Goal: Information Seeking & Learning: Learn about a topic

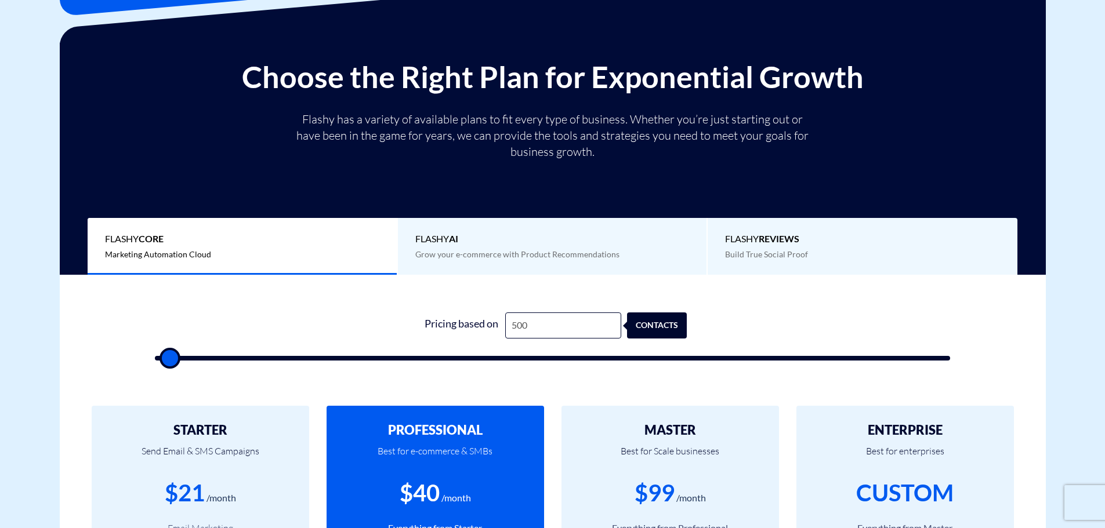
scroll to position [174, 0]
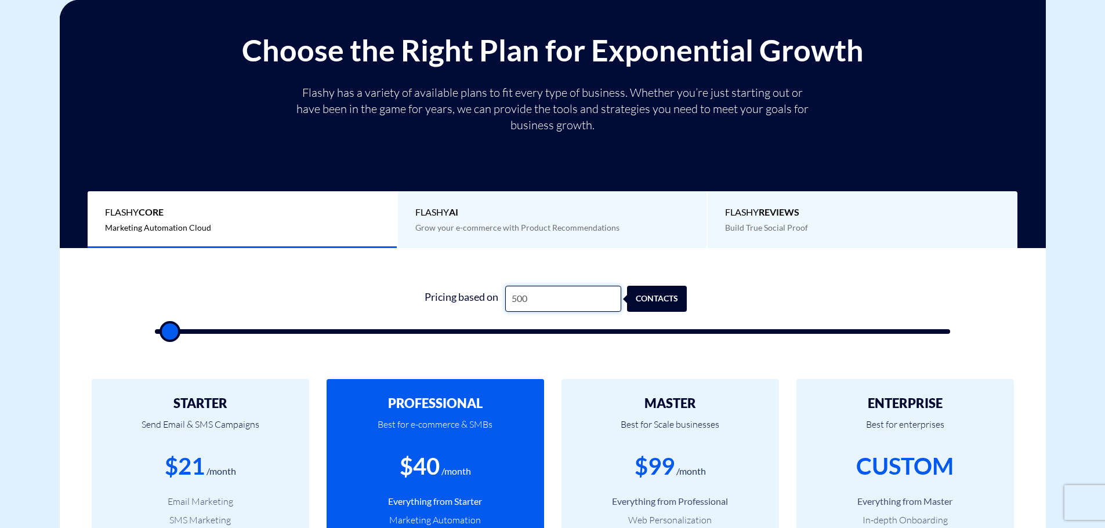
drag, startPoint x: 575, startPoint y: 299, endPoint x: 459, endPoint y: 297, distance: 116.0
click at [459, 297] on div "Pricing based on 500 contacts" at bounding box center [552, 299] width 269 height 26
type input "2"
type input "500"
type input "20"
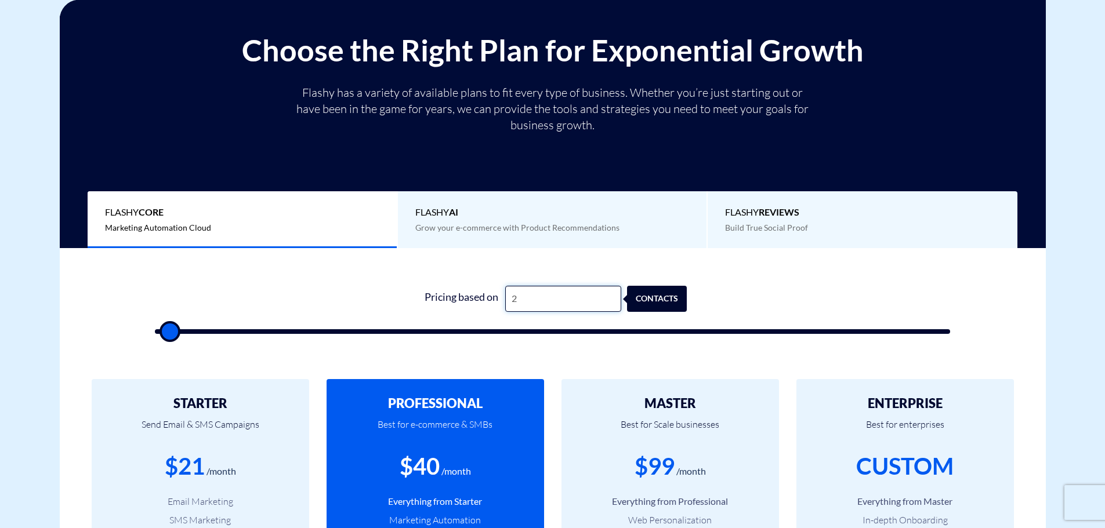
type input "500"
type input "200"
type input "500"
type input "2,000"
type input "2000"
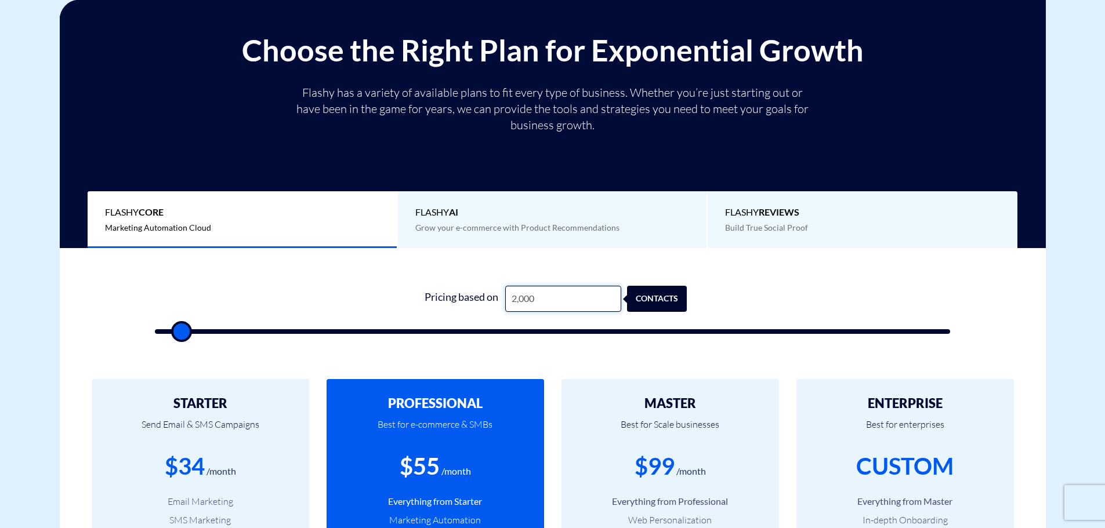
type input "200"
type input "500"
type input "2,000"
type input "2000"
type input "20,000"
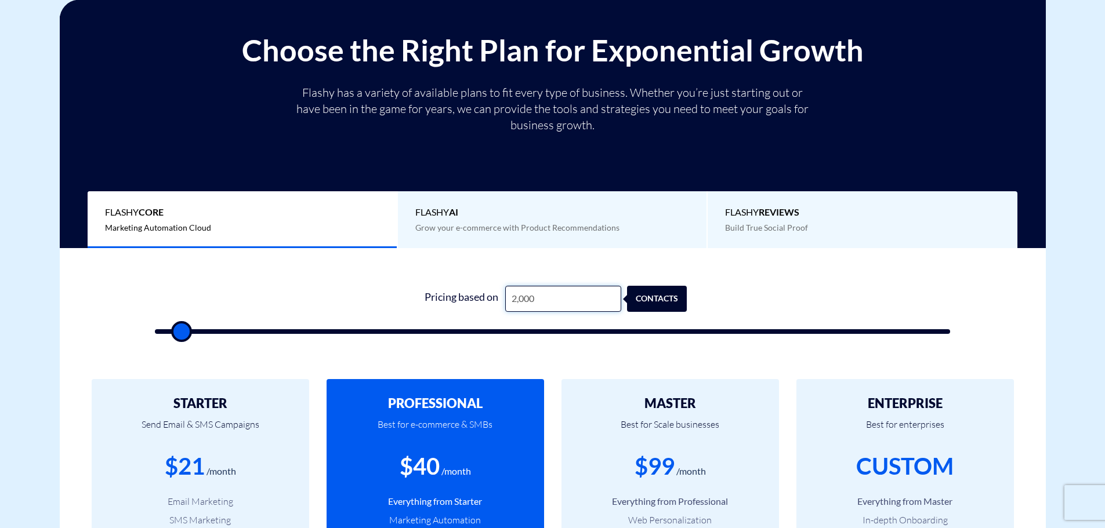
type input "20000"
type input "200,000"
type input "100000"
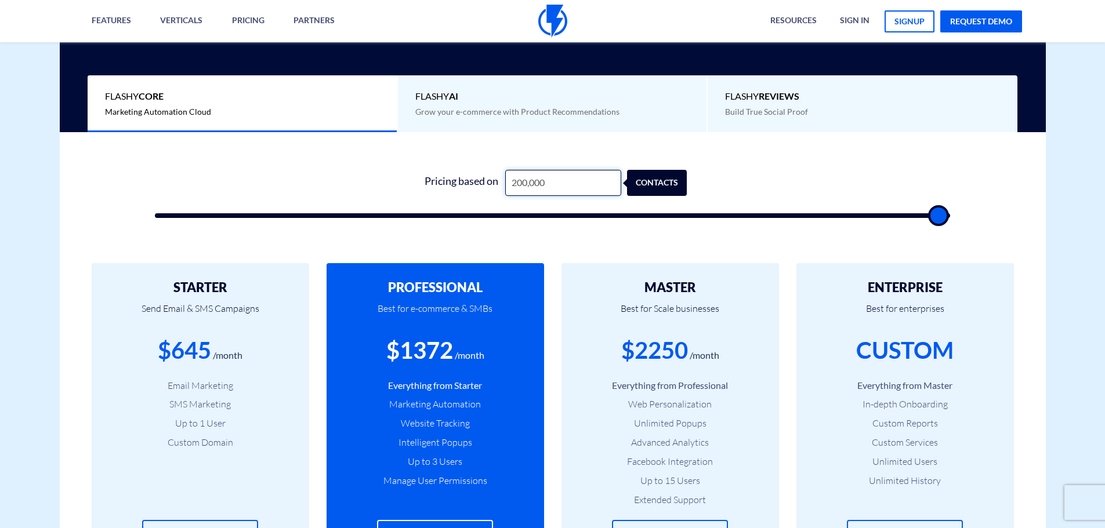
scroll to position [348, 0]
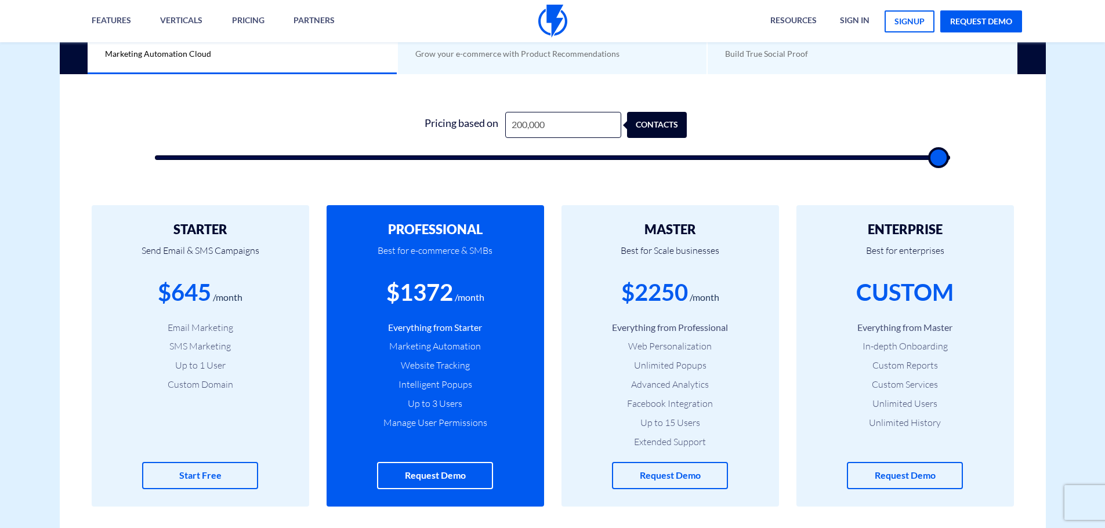
type input "99,500"
type input "99500"
type input "99,000"
type input "99000"
type input "98,500"
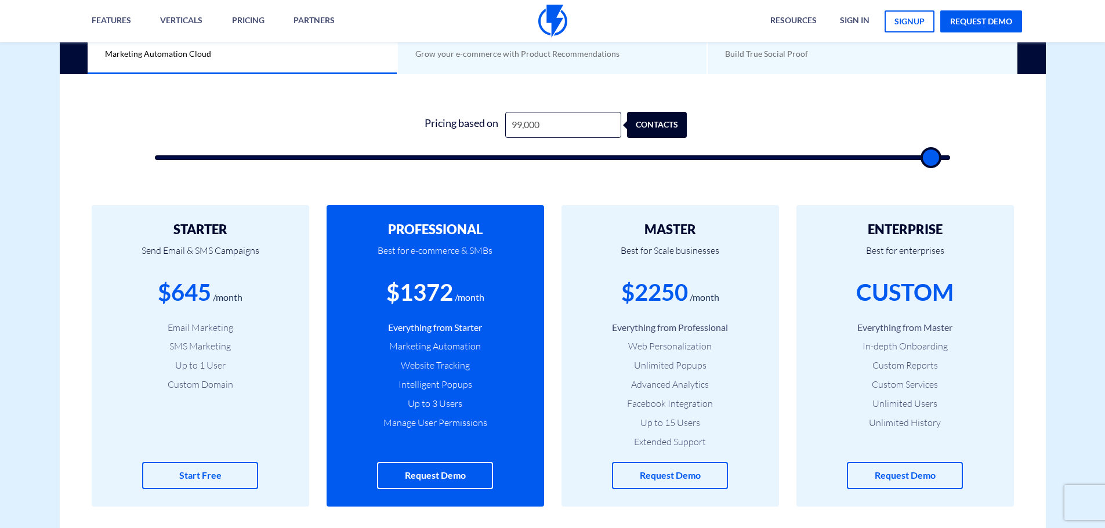
type input "98500"
type input "97,500"
type input "97500"
type input "97,000"
type input "97000"
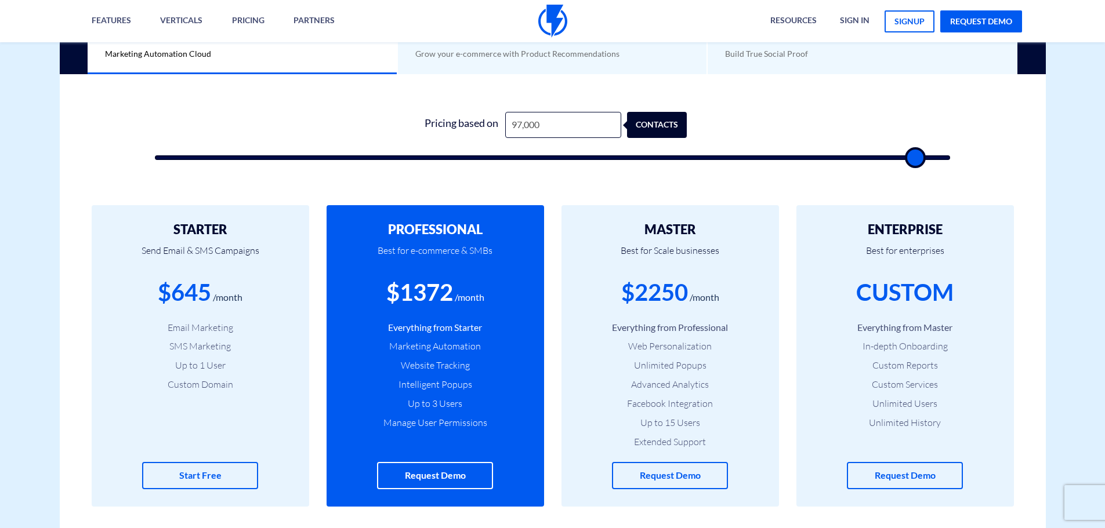
type input "96,500"
type input "96500"
type input "95,500"
type input "95500"
type input "94,500"
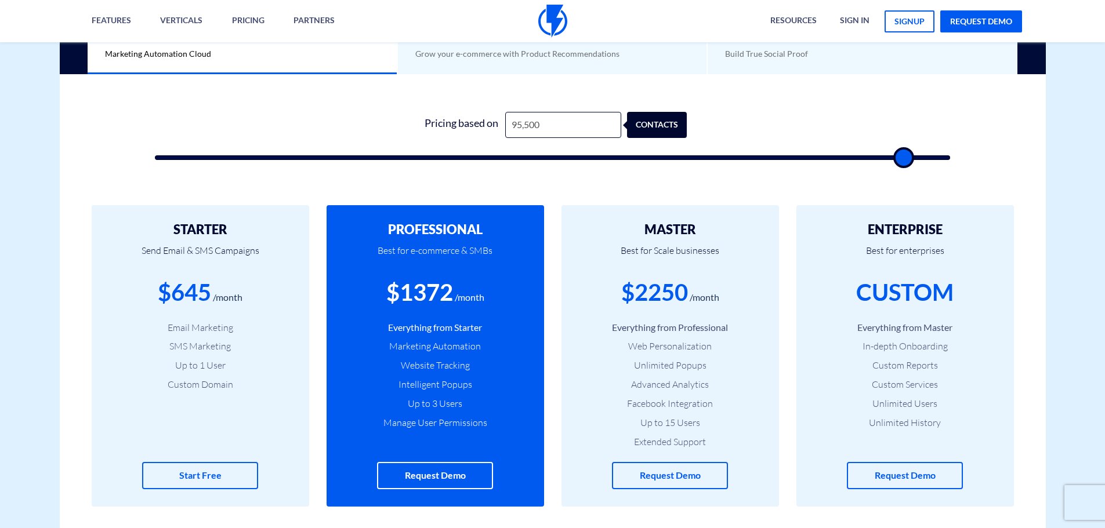
type input "94500"
type input "93,500"
type input "93500"
type input "92,500"
type input "92500"
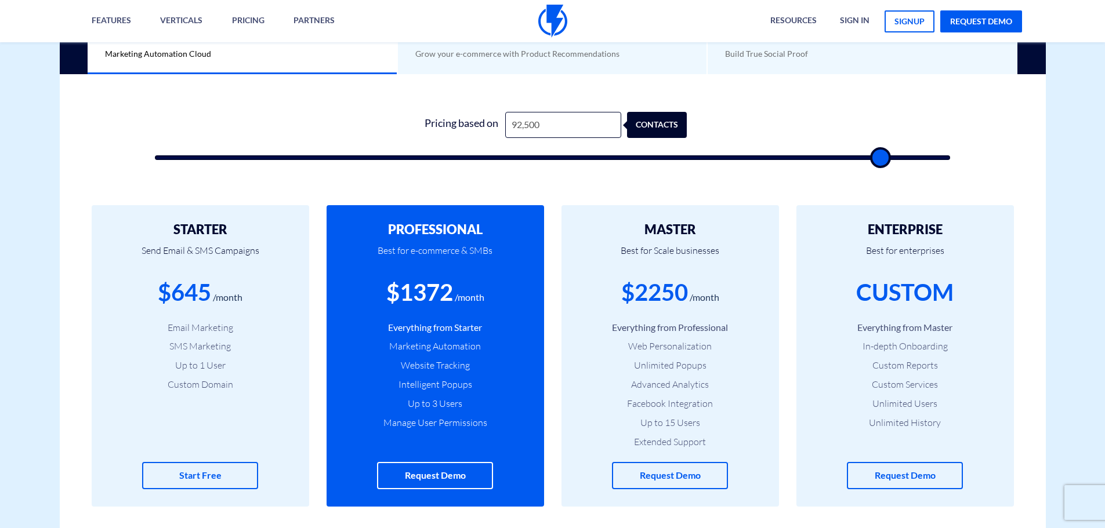
type input "91,500"
type input "91500"
type input "91,000"
type input "91000"
type input "91,500"
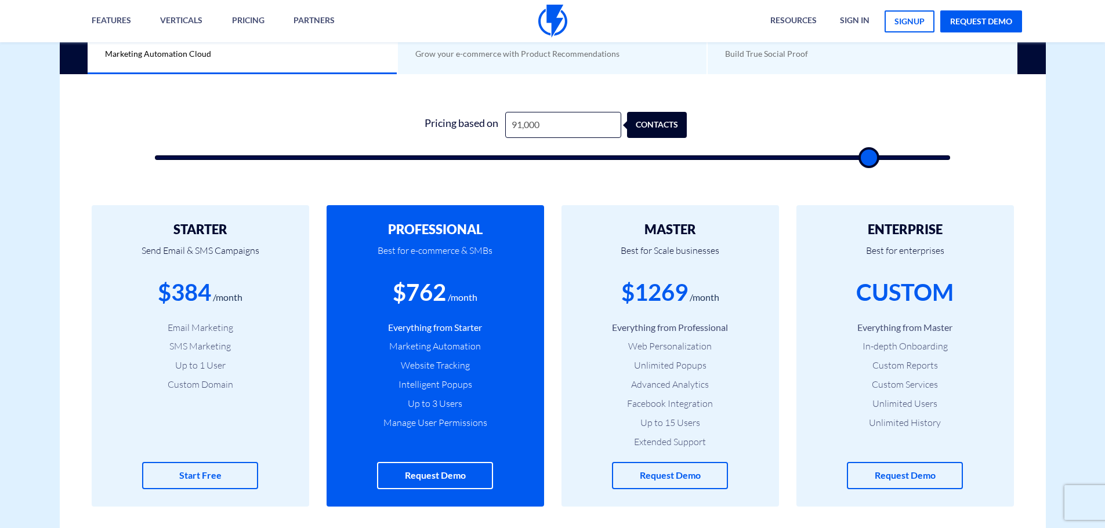
type input "91500"
type input "92,000"
type input "92000"
type input "92,500"
type input "92500"
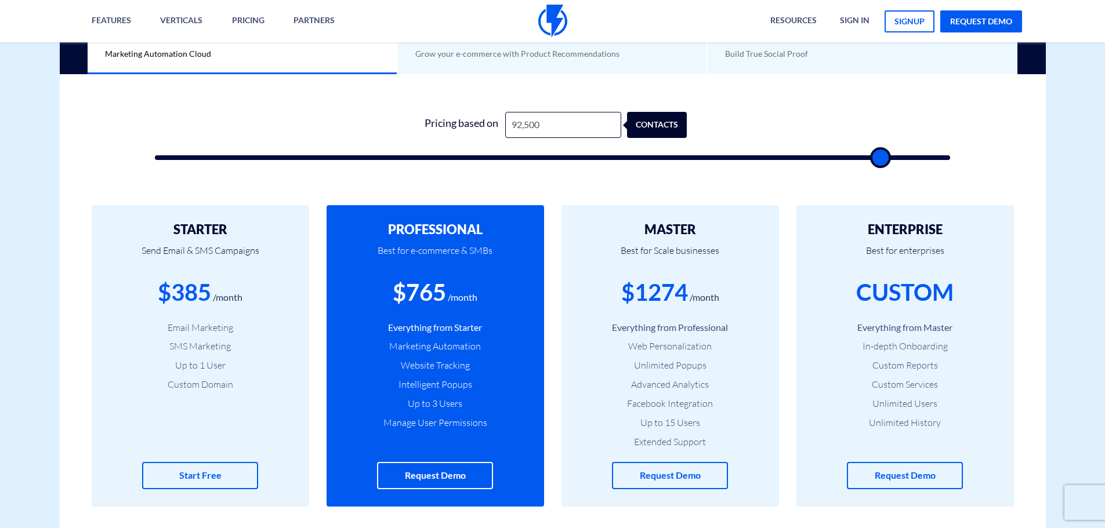
type input "93,000"
type input "93000"
type input "93,500"
type input "93500"
type input "94,000"
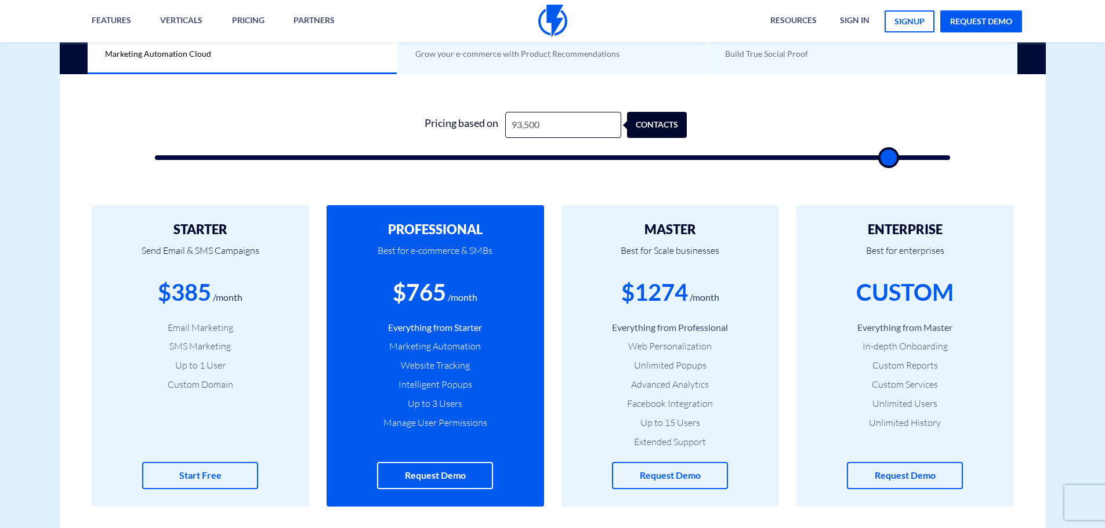
type input "94000"
type input "94,500"
type input "94500"
type input "95,000"
type input "95000"
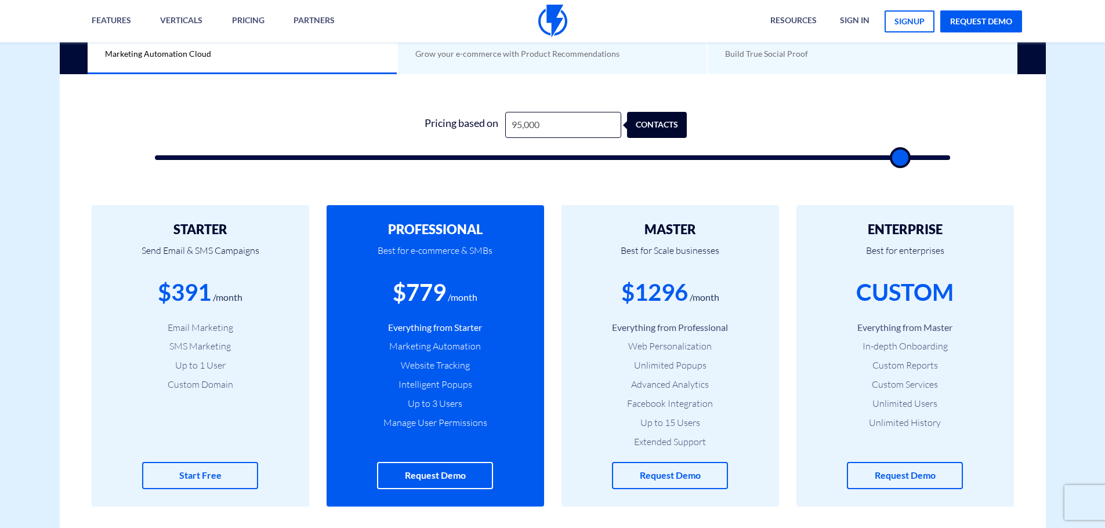
type input "95,500"
type input "95500"
type input "96,000"
type input "96000"
type input "96,500"
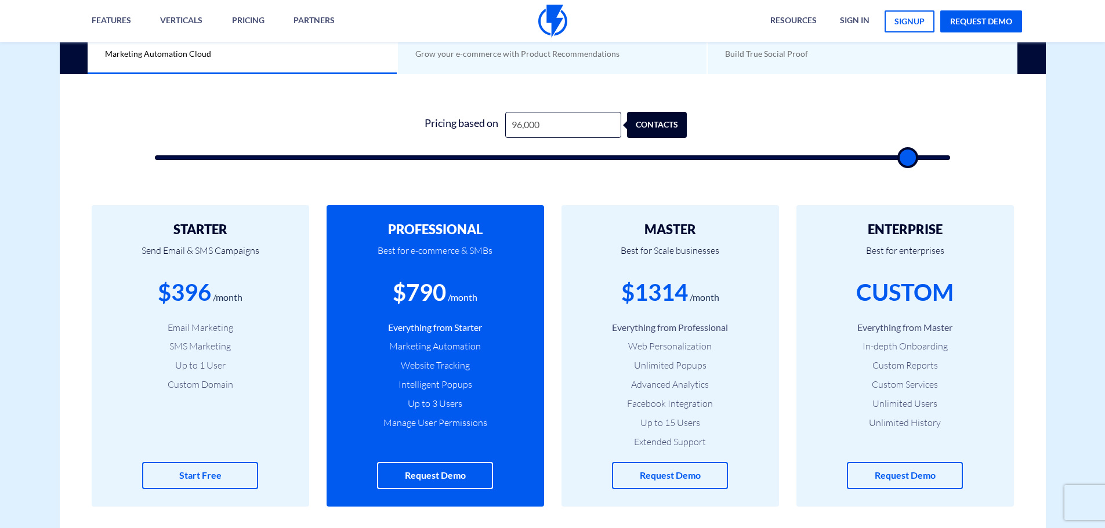
type input "96500"
type input "97,000"
type input "97000"
type input "97,500"
type input "97500"
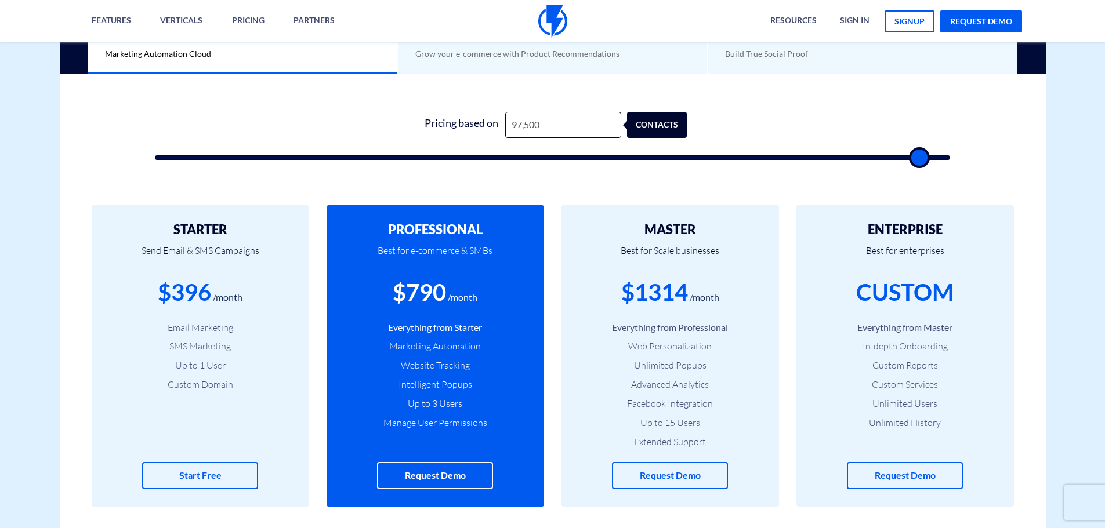
type input "98,000"
type input "98000"
type input "98,500"
type input "98500"
type input "99,000"
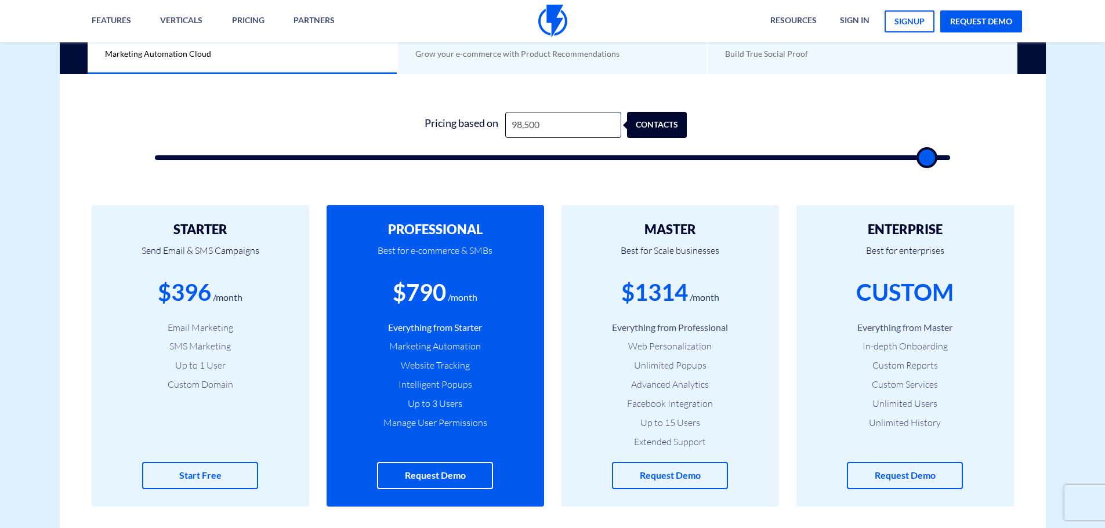
type input "99000"
type input "99,500"
type input "99500"
type input "100,000"
type input "100000"
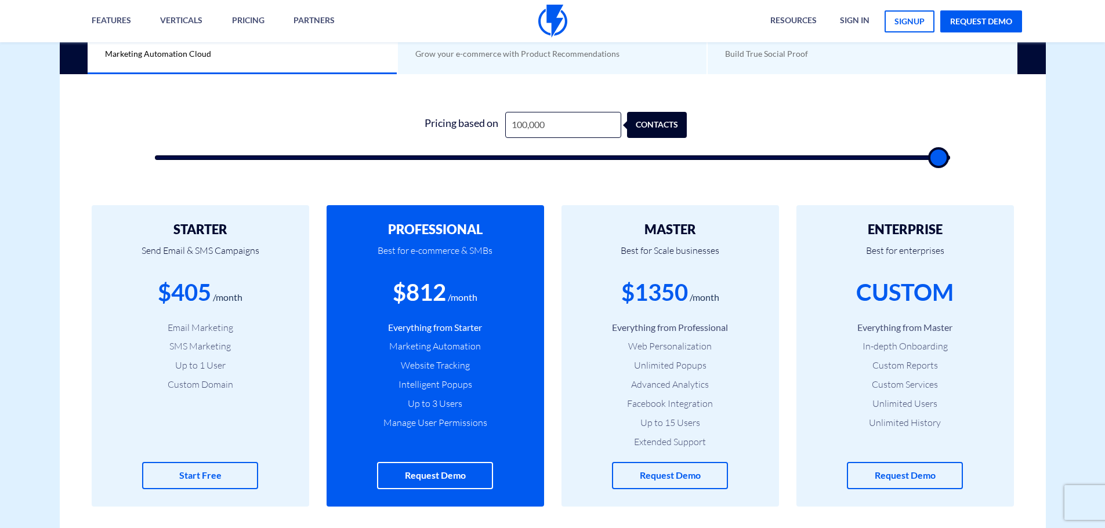
drag, startPoint x: 935, startPoint y: 155, endPoint x: 1008, endPoint y: 156, distance: 73.1
click at [951, 156] on input "range" at bounding box center [553, 157] width 796 height 5
drag, startPoint x: 515, startPoint y: 129, endPoint x: 510, endPoint y: 125, distance: 6.6
click at [510, 125] on input "100,000" at bounding box center [563, 125] width 116 height 26
click at [578, 124] on input "200,000" at bounding box center [563, 125] width 116 height 26
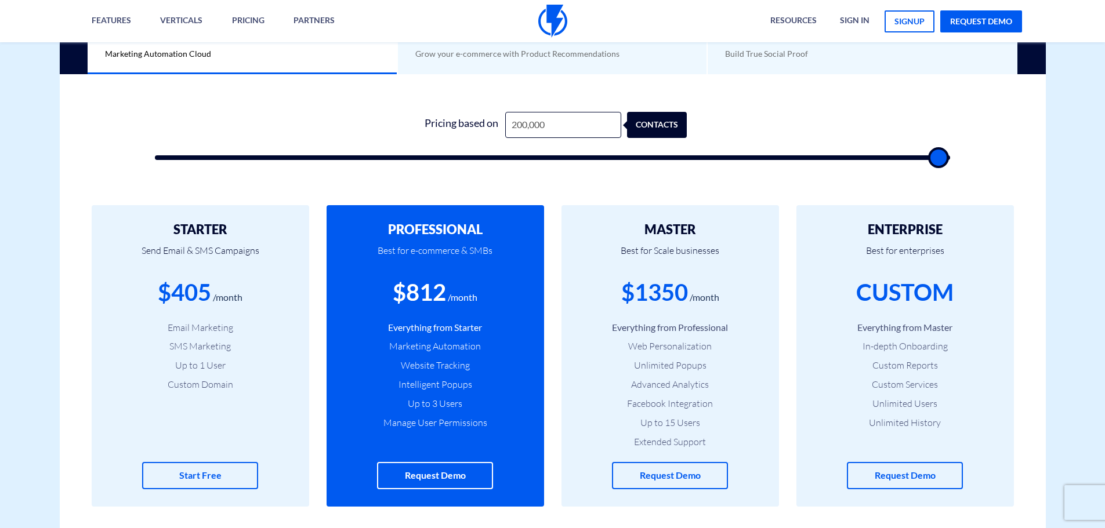
click at [740, 125] on form "1 Pricing based on 200,000 contacts" at bounding box center [553, 136] width 796 height 48
drag, startPoint x: 567, startPoint y: 119, endPoint x: 467, endPoint y: 126, distance: 99.5
click at [467, 126] on div "Pricing based on 200,000 contacts" at bounding box center [552, 125] width 269 height 26
type input "2"
type input "500"
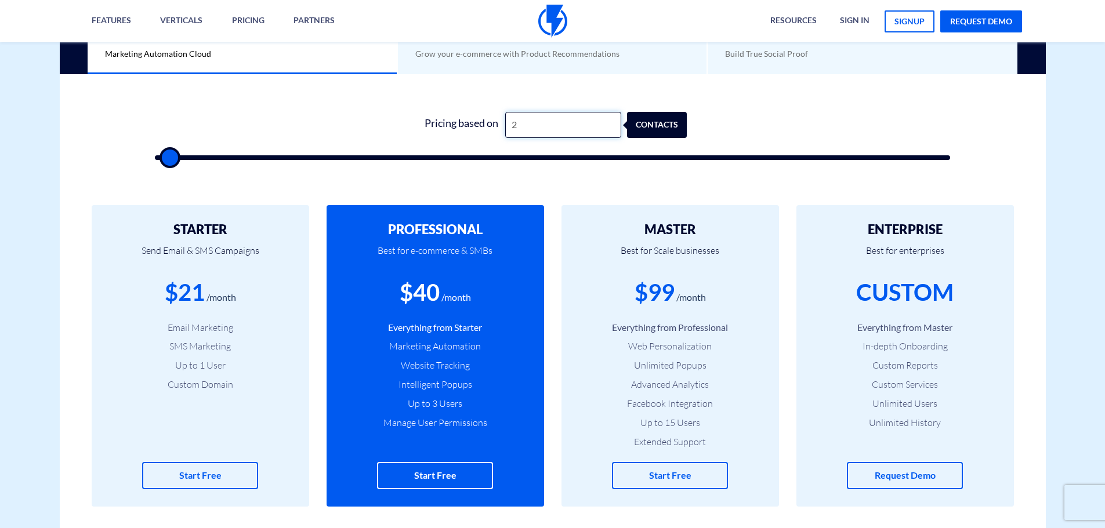
type input "20"
type input "500"
type input "200"
type input "500"
type input "2,000"
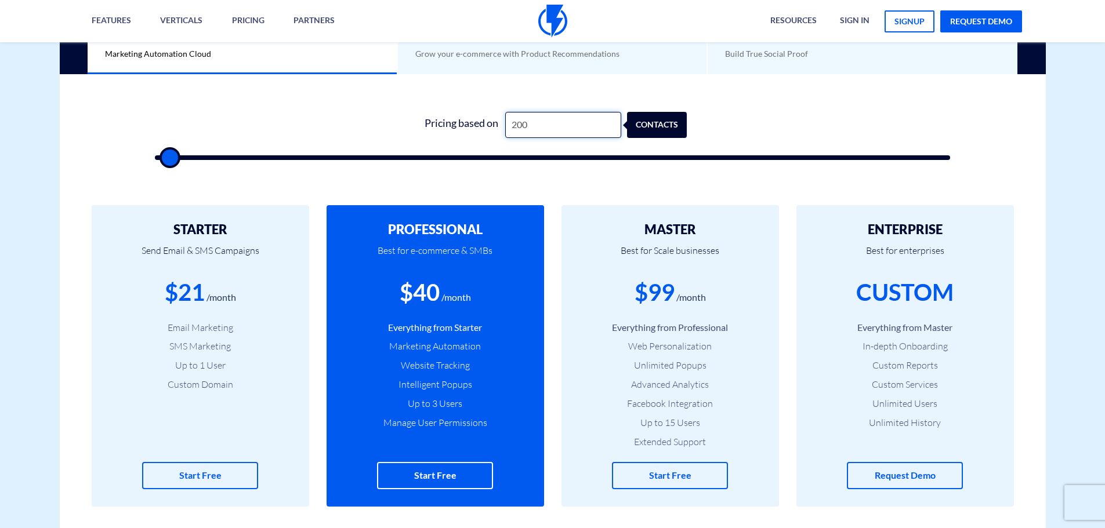
type input "2000"
type input "20,000"
type input "20000"
type input "200,000"
type input "100000"
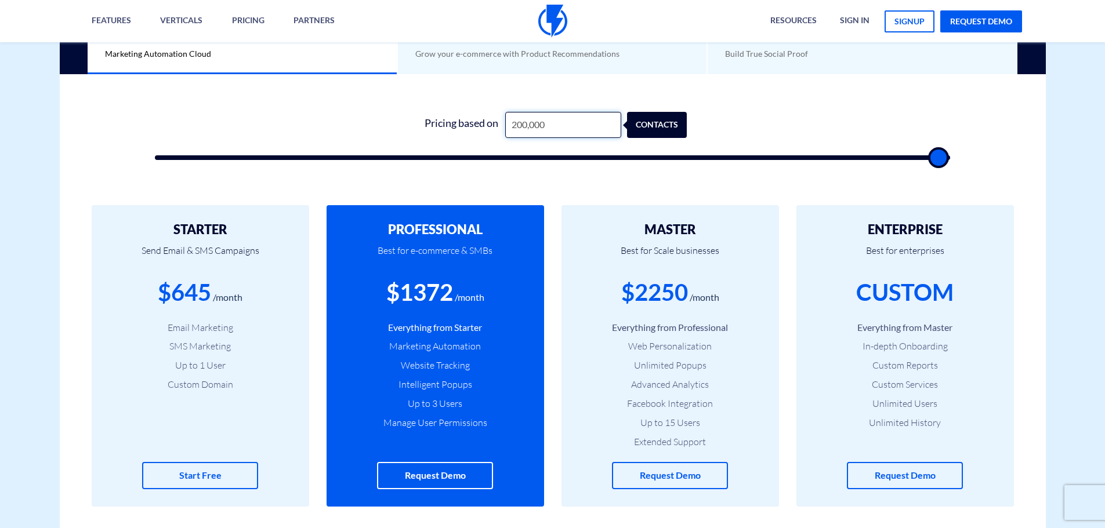
click at [517, 121] on input "200,000" at bounding box center [563, 125] width 116 height 26
type input "250,000"
type input "100000"
type input "20,000"
type input "20000"
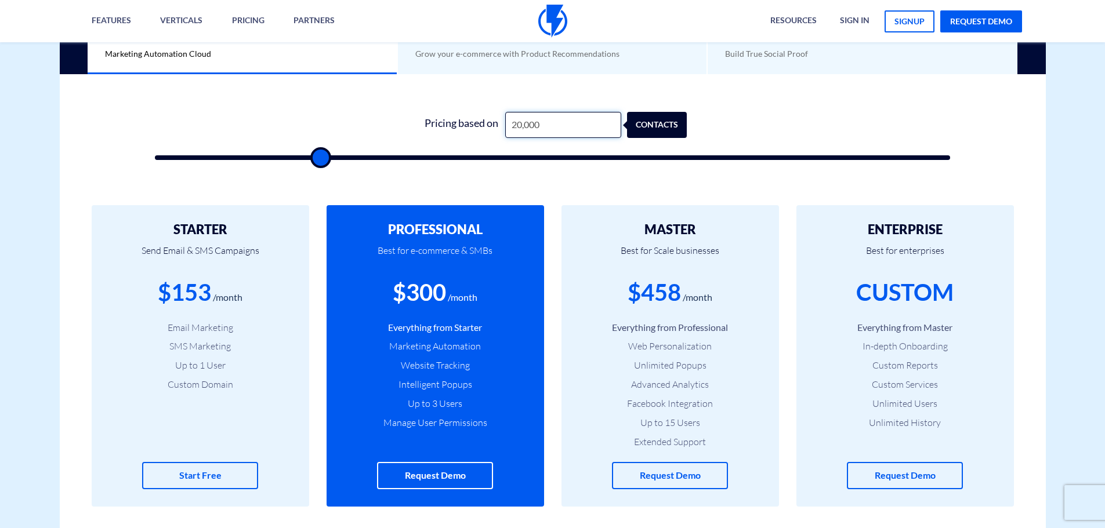
type input "200,000"
type input "100000"
click at [516, 121] on input "200,000" at bounding box center [563, 125] width 116 height 26
type input "250,000"
type input "100000"
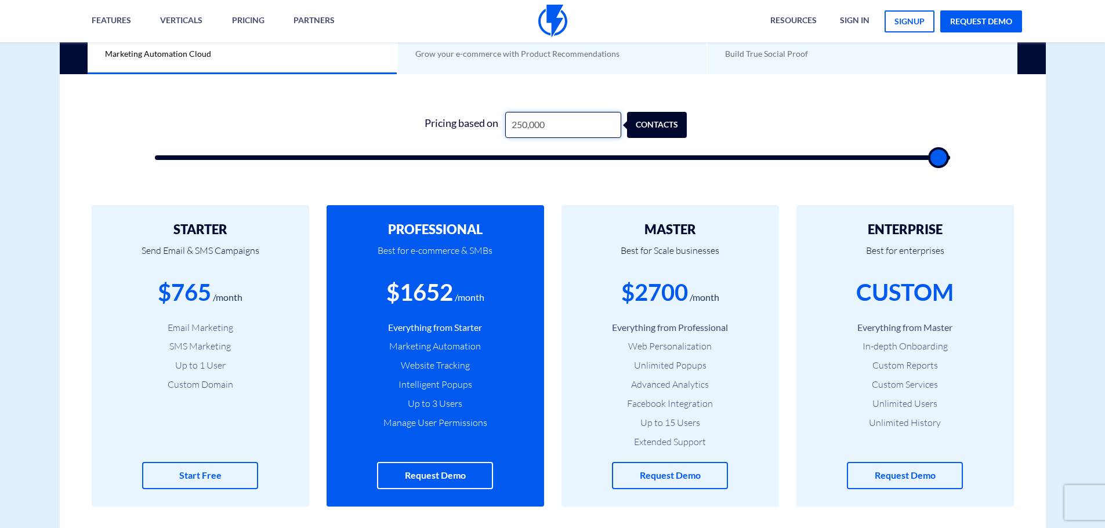
click at [516, 122] on input "250,000" at bounding box center [563, 125] width 116 height 26
type input "200,000"
type input "100000"
click at [524, 123] on input "200,000" at bounding box center [563, 125] width 116 height 26
click at [519, 124] on input "200,000" at bounding box center [563, 125] width 116 height 26
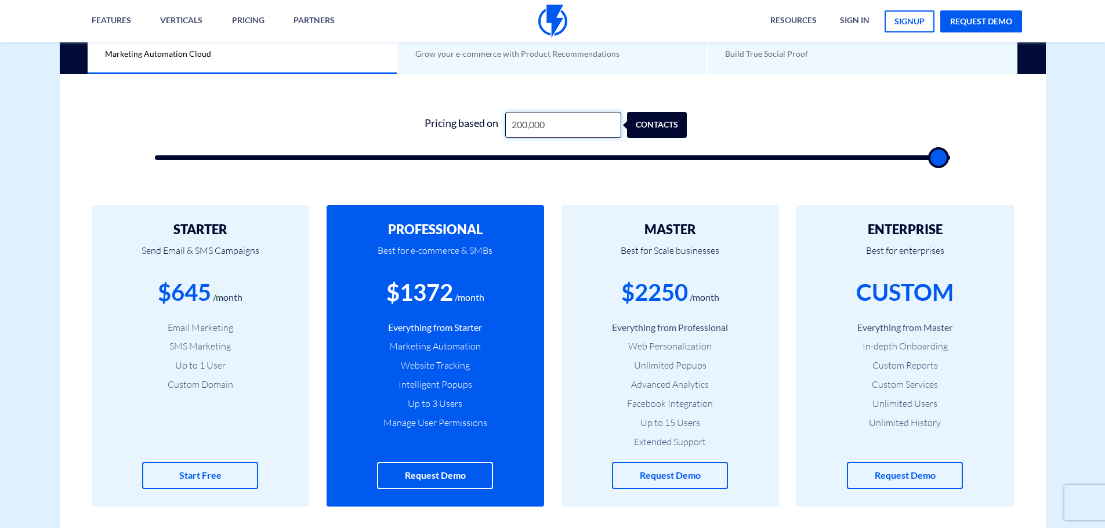
type input "210,000"
type input "100000"
click at [518, 119] on input "210,000" at bounding box center [563, 125] width 116 height 26
type input "220,000"
type input "100000"
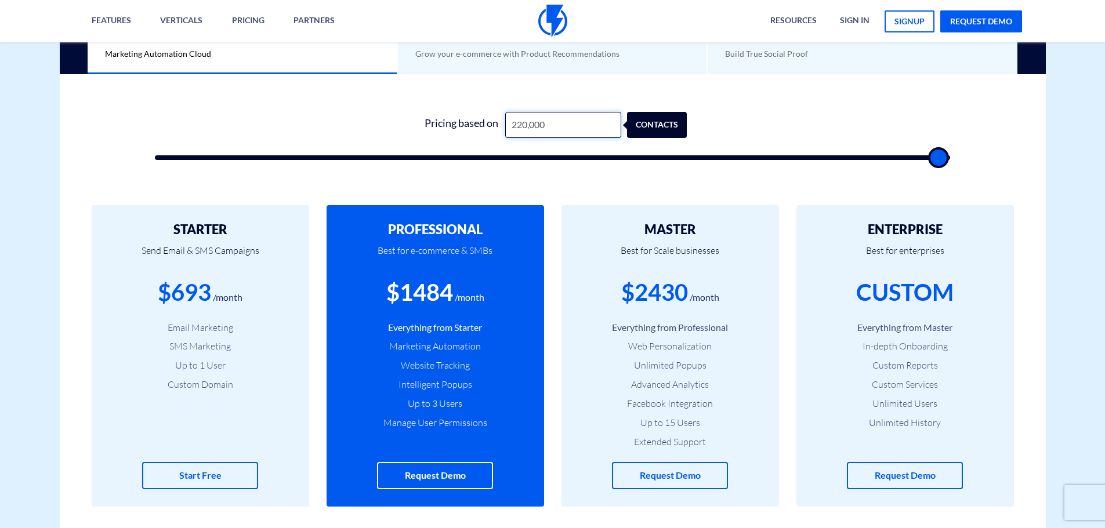
type input "220,000"
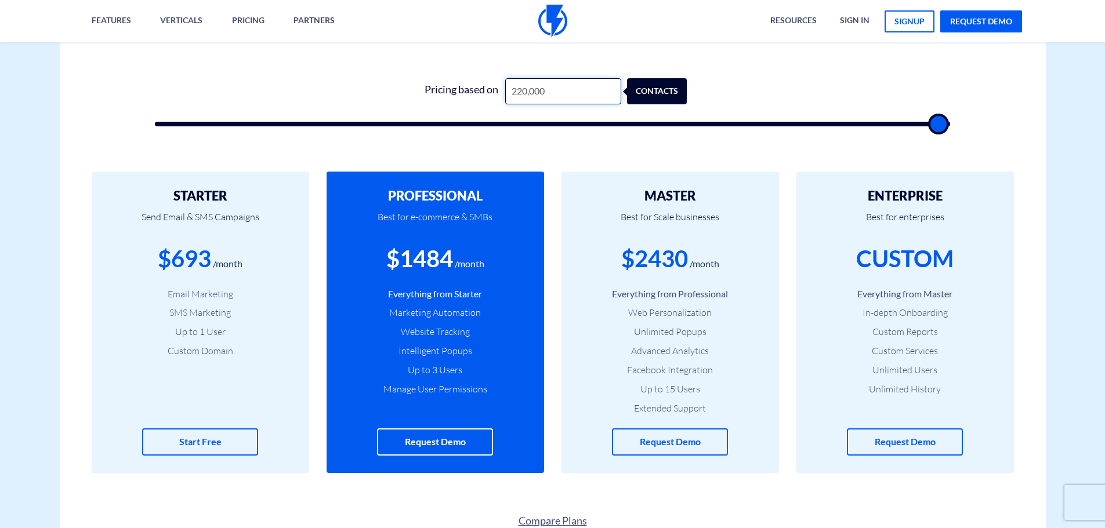
scroll to position [0, 0]
